Goal: Task Accomplishment & Management: Manage account settings

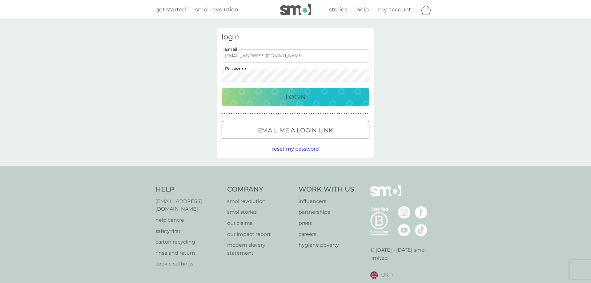
click at [301, 94] on p "Login" at bounding box center [295, 97] width 20 height 10
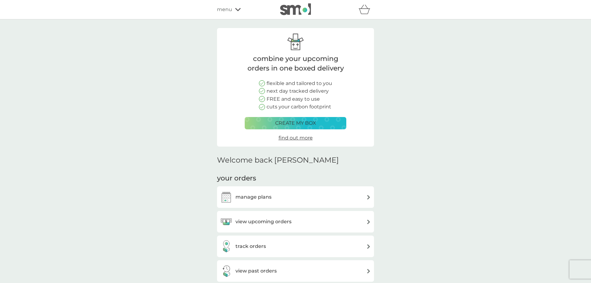
scroll to position [31, 0]
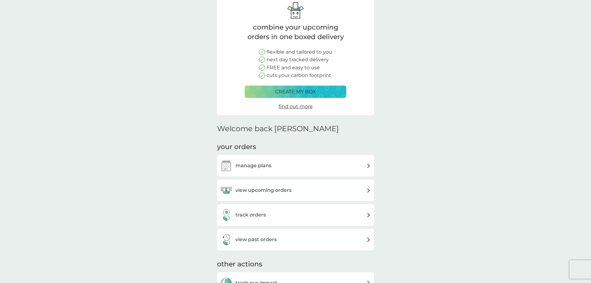
click at [367, 188] on img at bounding box center [368, 190] width 5 height 5
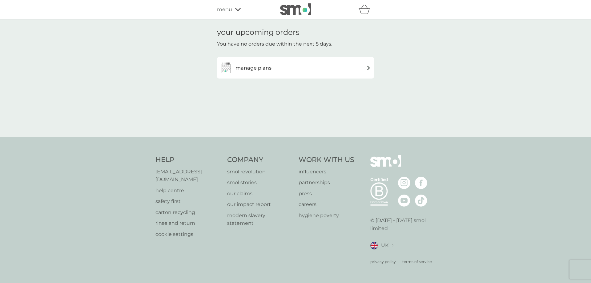
click at [369, 67] on img at bounding box center [368, 68] width 5 height 5
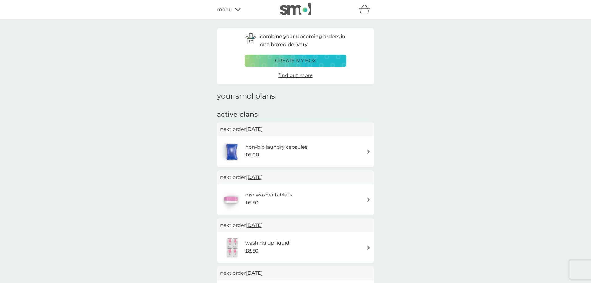
click at [366, 151] on div "non-bio laundry capsules £6.00" at bounding box center [295, 152] width 151 height 22
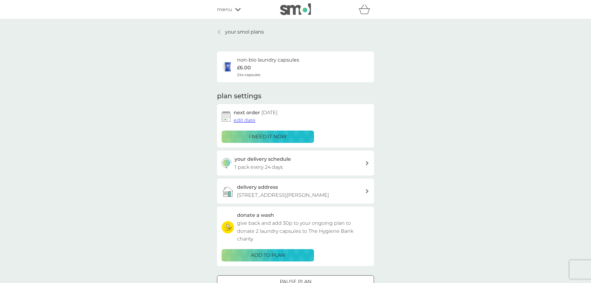
click at [248, 119] on span "edit date" at bounding box center [245, 120] width 22 height 6
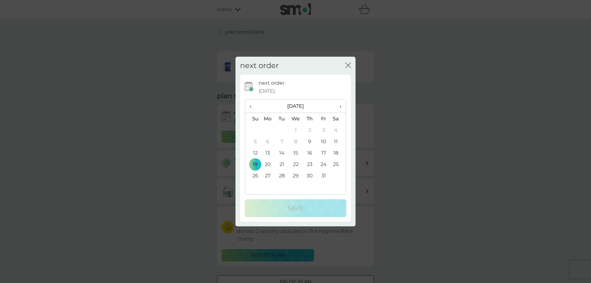
click at [339, 106] on span "›" at bounding box center [338, 106] width 6 height 13
click at [281, 139] on td "9" at bounding box center [282, 141] width 14 height 11
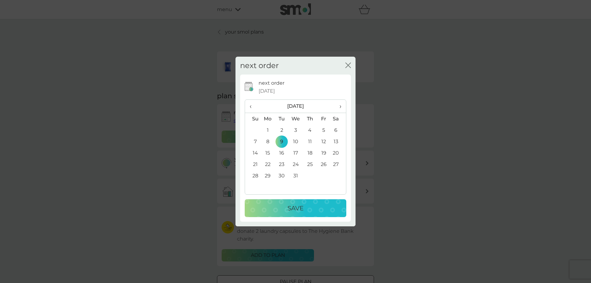
click at [297, 206] on p "Save" at bounding box center [296, 208] width 16 height 10
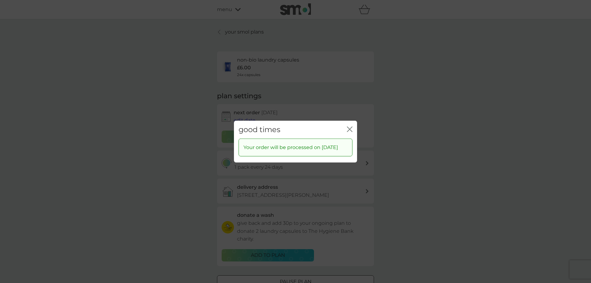
click at [350, 127] on icon "close" at bounding box center [351, 129] width 2 height 5
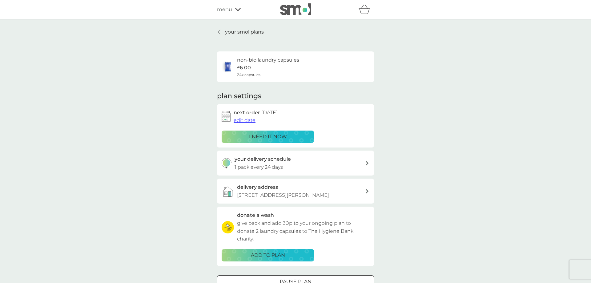
click at [219, 32] on icon at bounding box center [219, 32] width 2 height 5
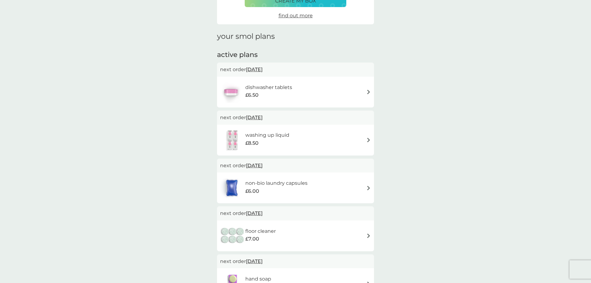
scroll to position [63, 0]
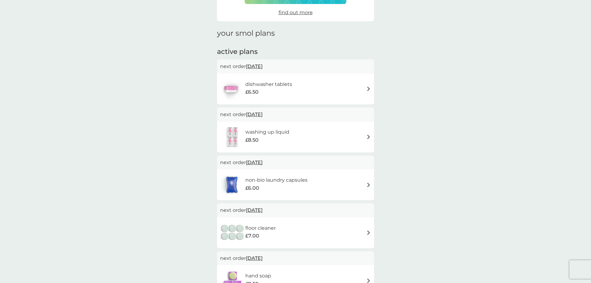
click at [368, 231] on img at bounding box center [368, 232] width 5 height 5
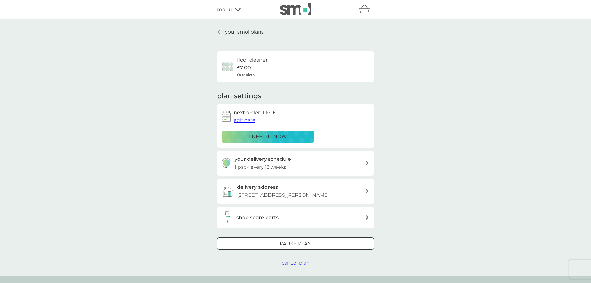
click at [304, 247] on div at bounding box center [296, 244] width 22 height 6
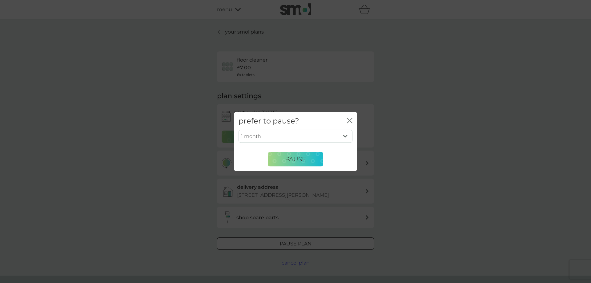
click at [239, 130] on select "1 month 2 months 3 months 4 months 5 months 6 months" at bounding box center [296, 136] width 114 height 13
select select "3"
click option "3 months" at bounding box center [0, 0] width 0 height 0
click at [304, 156] on button "Pause" at bounding box center [295, 159] width 55 height 15
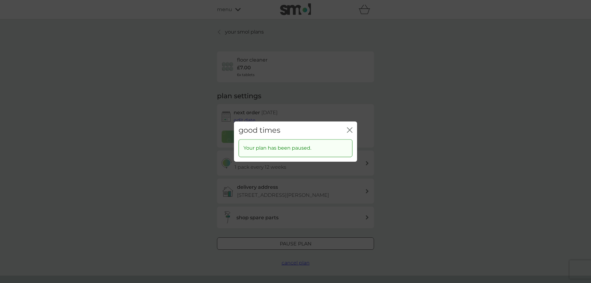
click at [350, 129] on icon "close" at bounding box center [351, 129] width 2 height 5
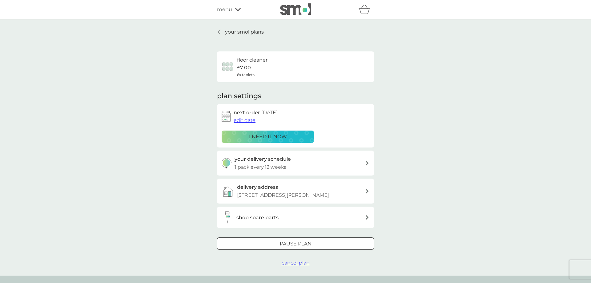
click at [218, 31] on div at bounding box center [219, 32] width 4 height 5
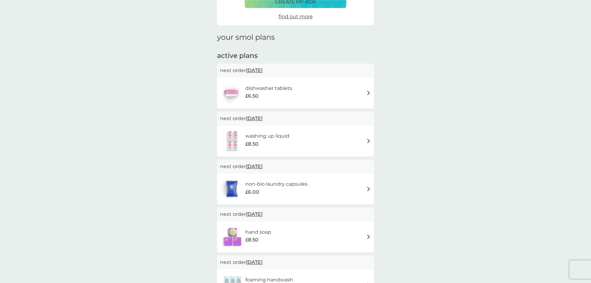
scroll to position [63, 0]
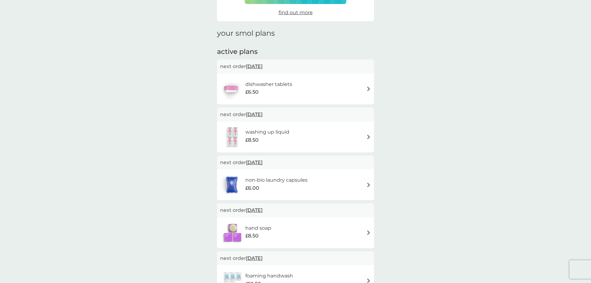
click at [368, 184] on img at bounding box center [368, 185] width 5 height 5
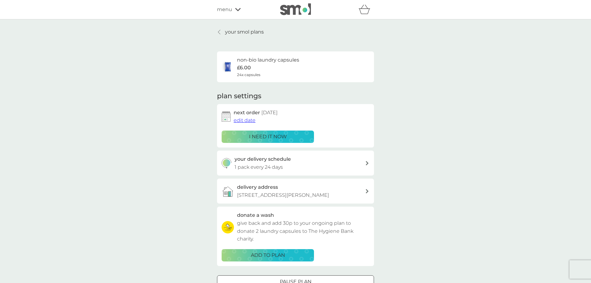
click at [242, 121] on span "edit date" at bounding box center [245, 120] width 22 height 6
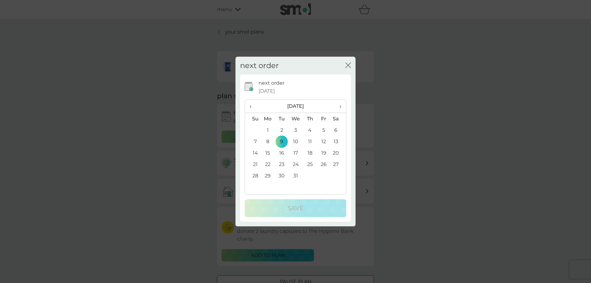
click at [268, 140] on td "8" at bounding box center [268, 141] width 14 height 11
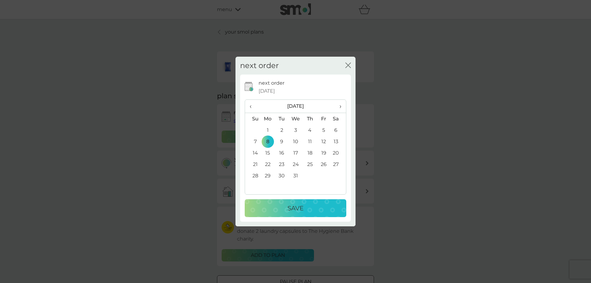
click at [298, 208] on p "Save" at bounding box center [296, 208] width 16 height 10
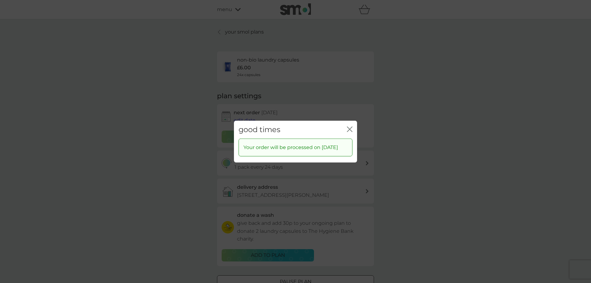
click at [349, 126] on icon "close" at bounding box center [350, 129] width 6 height 6
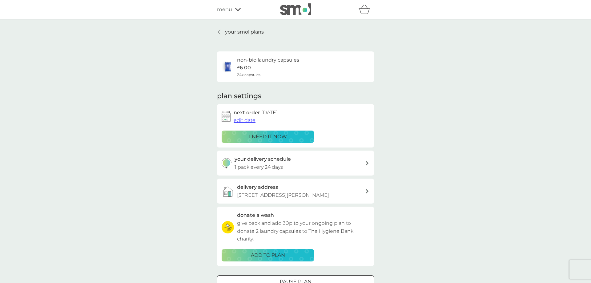
click at [221, 30] on div at bounding box center [219, 32] width 4 height 5
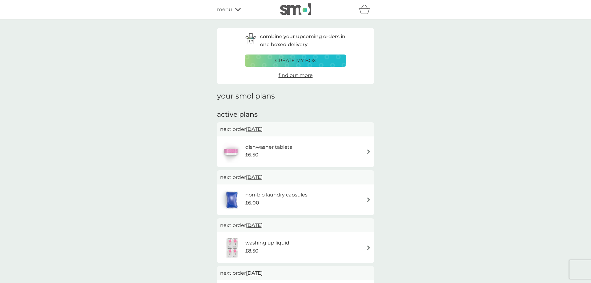
click at [369, 152] on img at bounding box center [368, 151] width 5 height 5
